Goal: Transaction & Acquisition: Purchase product/service

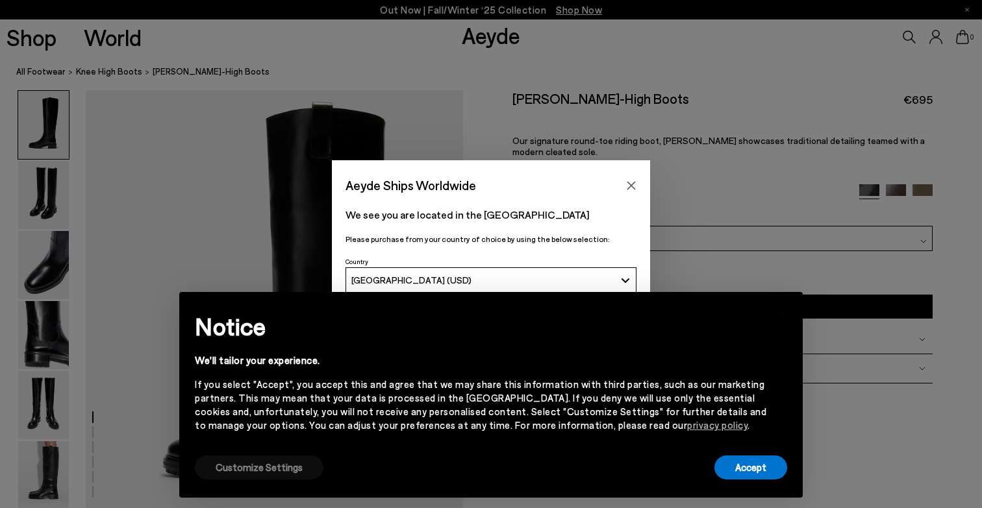
click at [245, 476] on button "Customize Settings" at bounding box center [259, 468] width 129 height 24
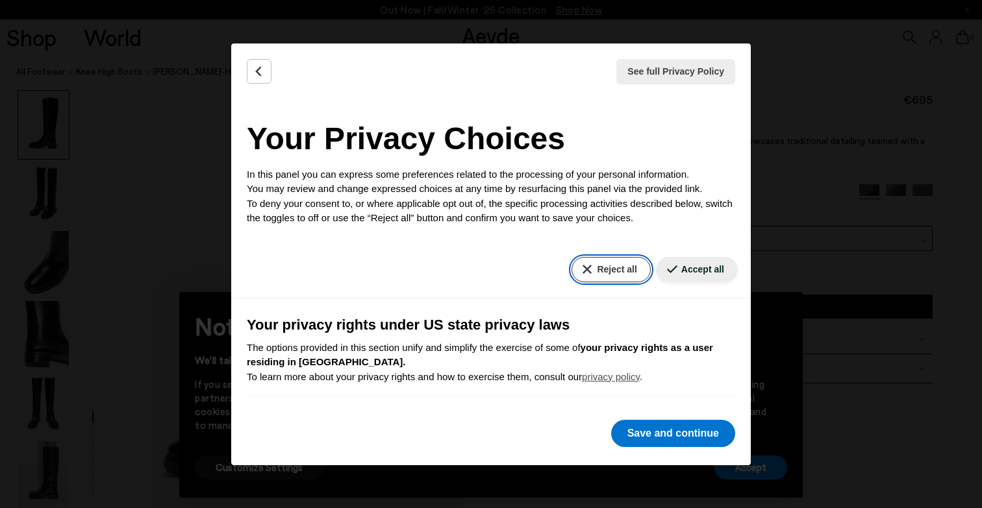
click at [613, 274] on button "Reject all" at bounding box center [610, 269] width 79 height 25
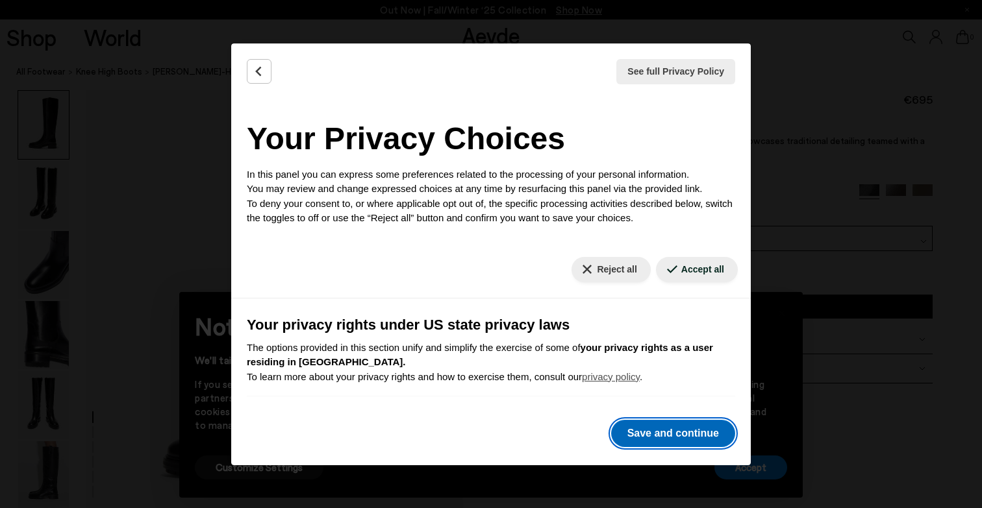
click at [651, 432] on button "Save and continue" at bounding box center [673, 433] width 124 height 27
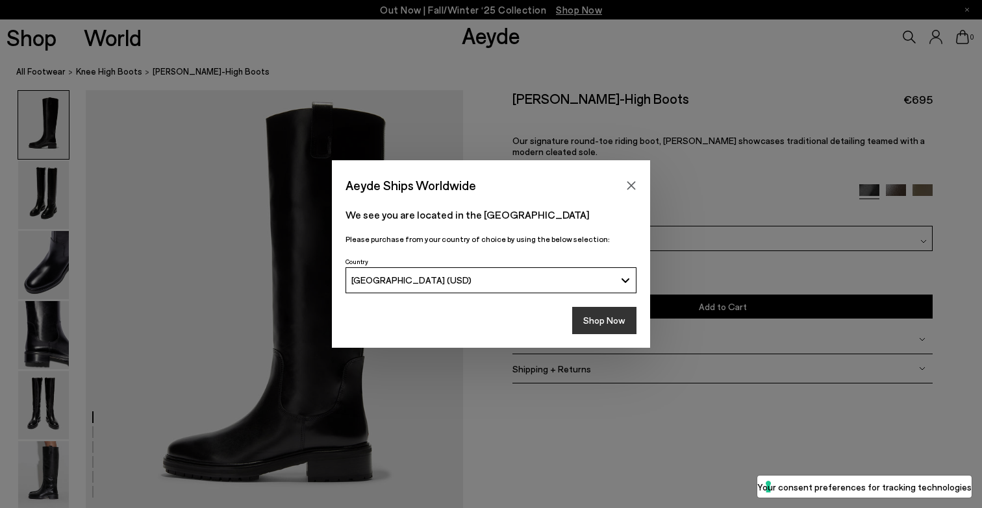
click at [597, 322] on button "Shop Now" at bounding box center [604, 320] width 64 height 27
click at [634, 187] on icon "Close" at bounding box center [631, 186] width 10 height 10
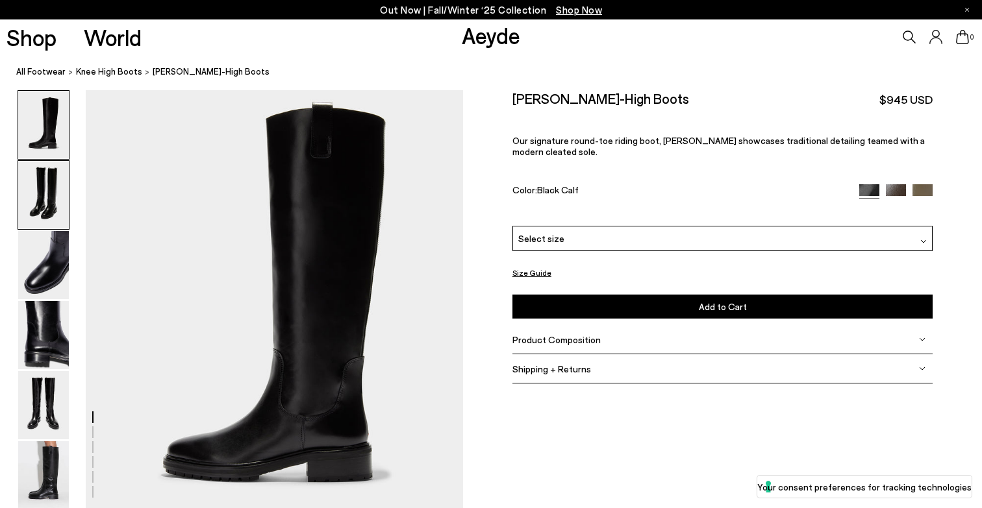
click at [45, 202] on img at bounding box center [43, 195] width 51 height 68
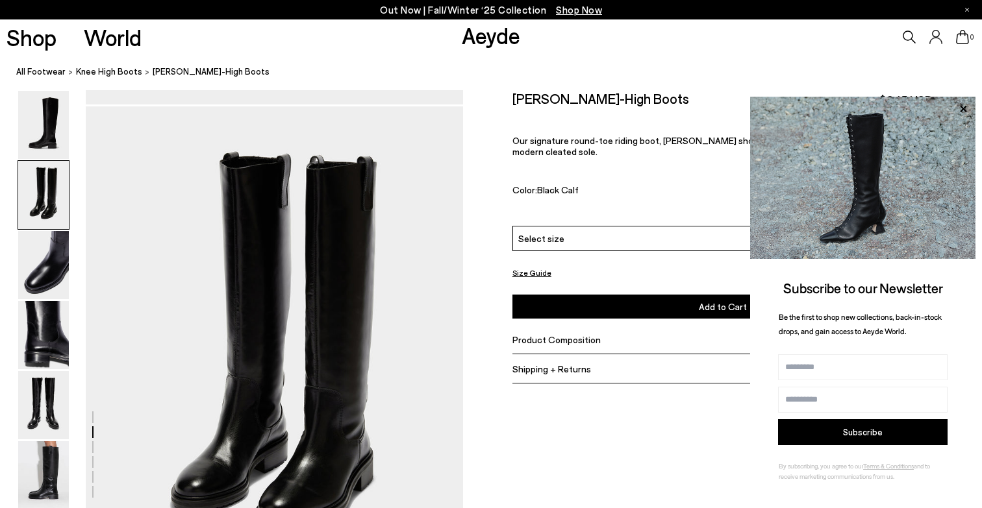
scroll to position [421, 0]
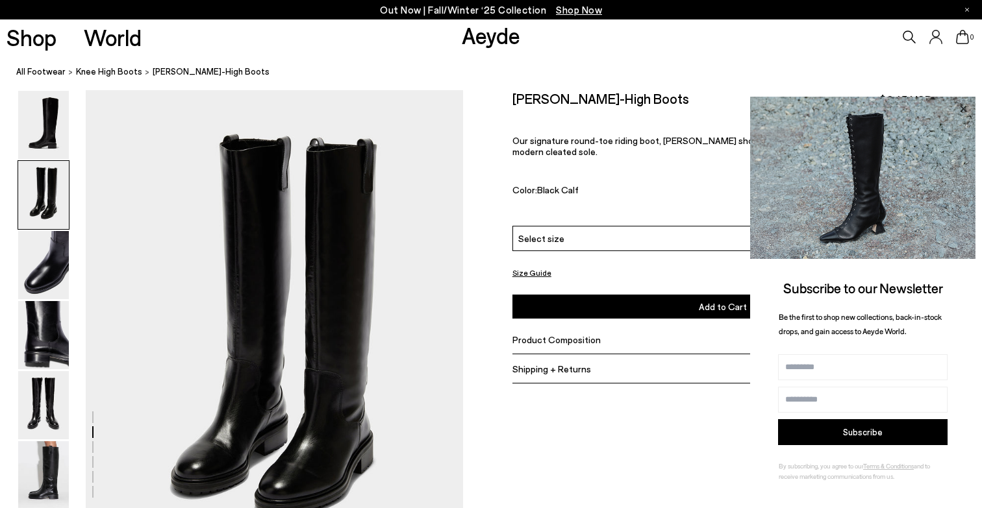
click at [963, 110] on icon at bounding box center [963, 108] width 6 height 6
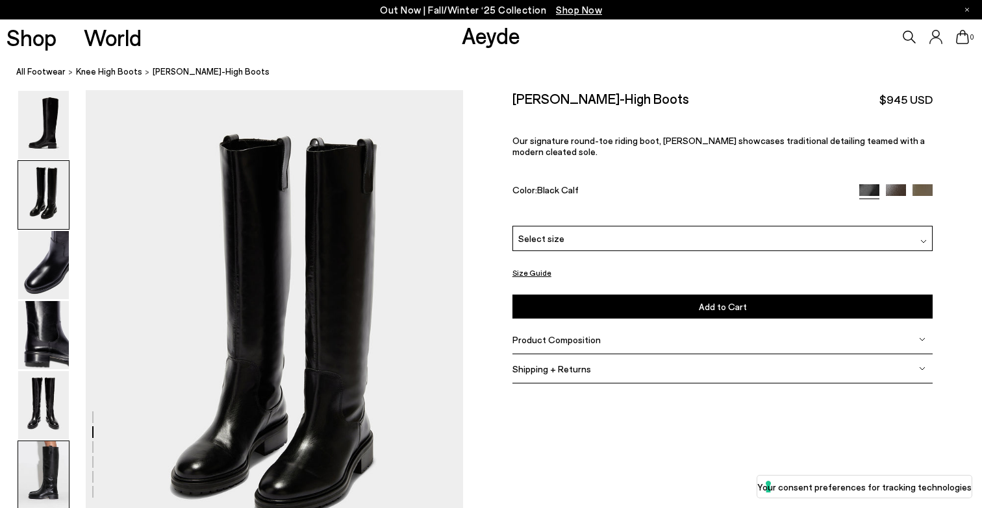
click at [53, 463] on img at bounding box center [43, 476] width 51 height 68
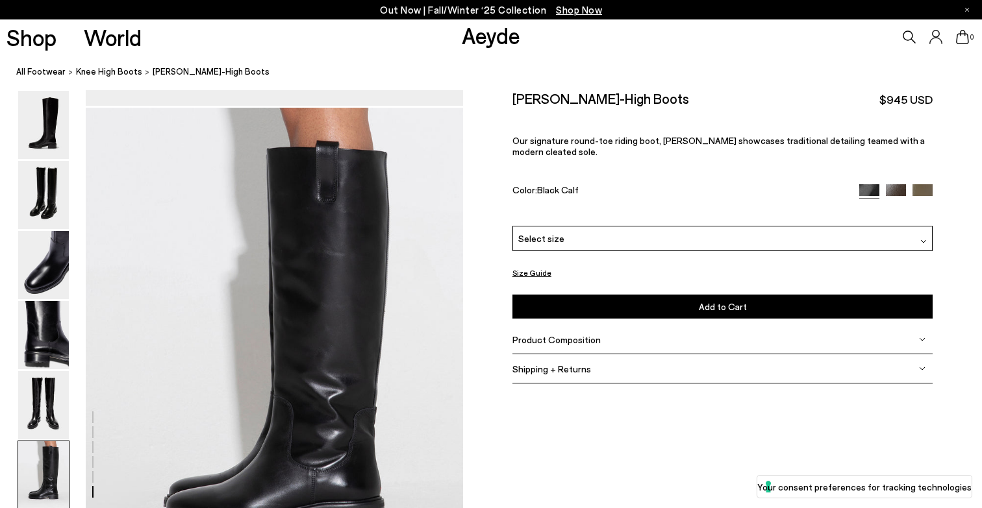
scroll to position [2478, 0]
